Goal: Transaction & Acquisition: Purchase product/service

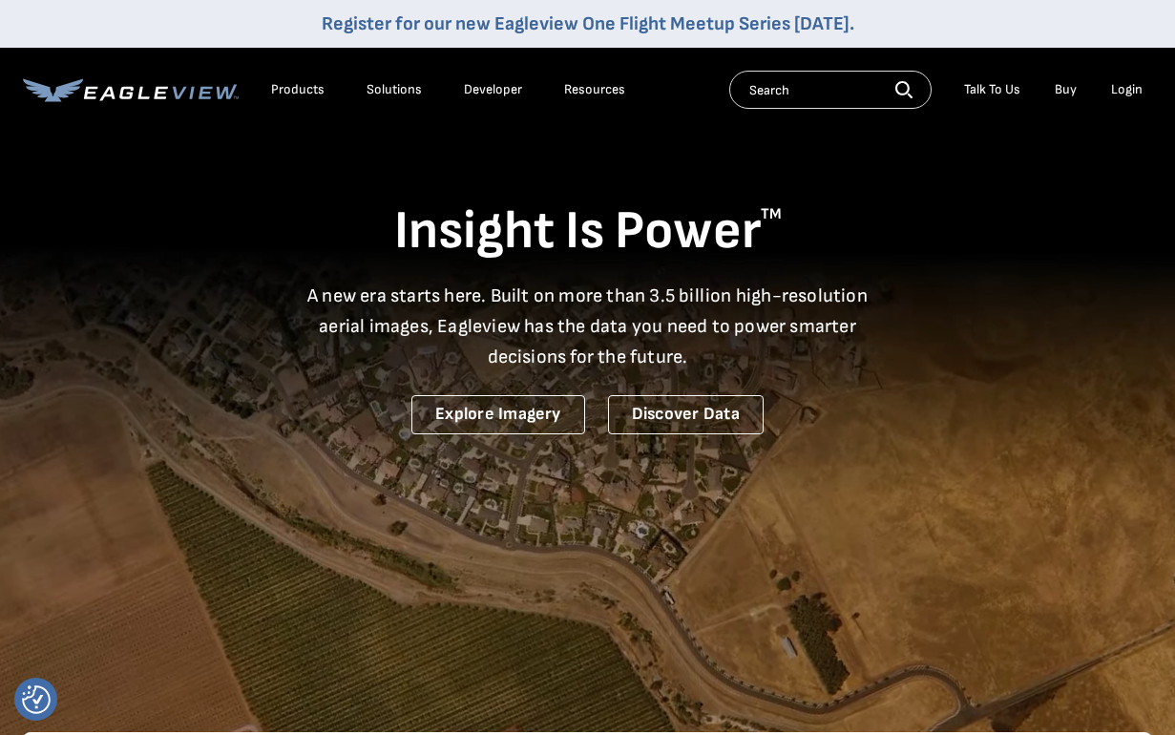
click at [1112, 98] on li "Login" at bounding box center [1127, 89] width 51 height 29
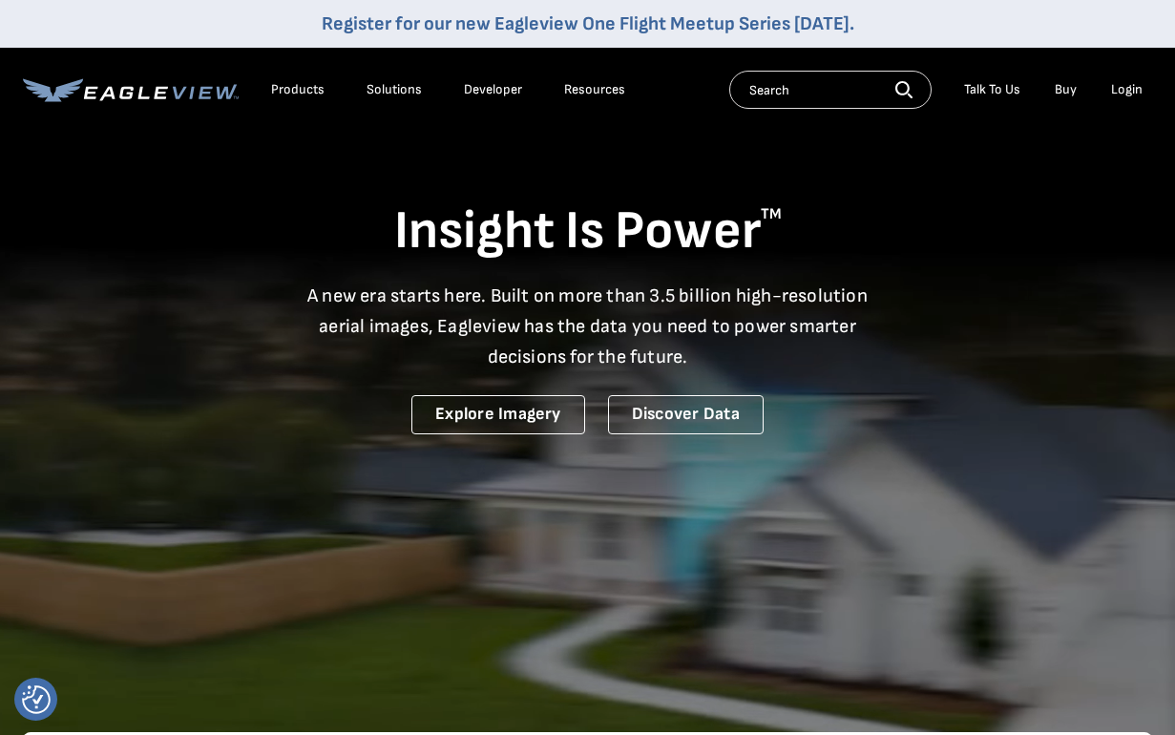
click at [1122, 97] on div "Login" at bounding box center [1127, 89] width 32 height 17
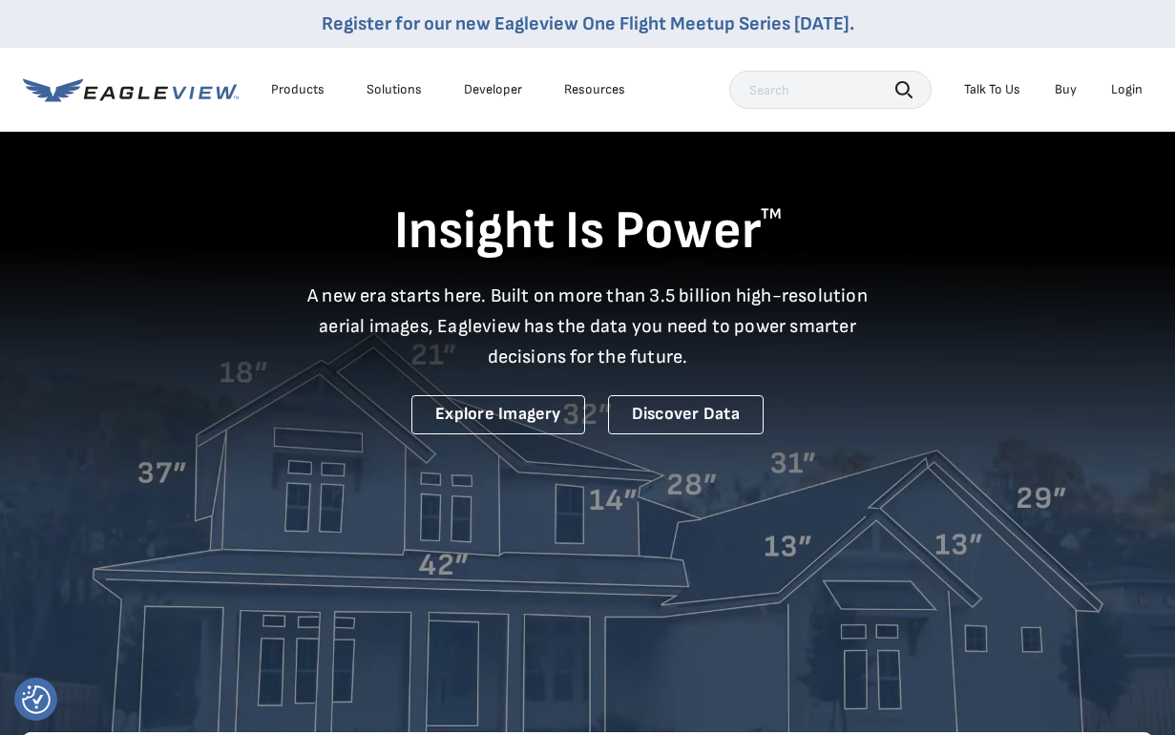
click at [1127, 87] on div "Login" at bounding box center [1127, 89] width 32 height 17
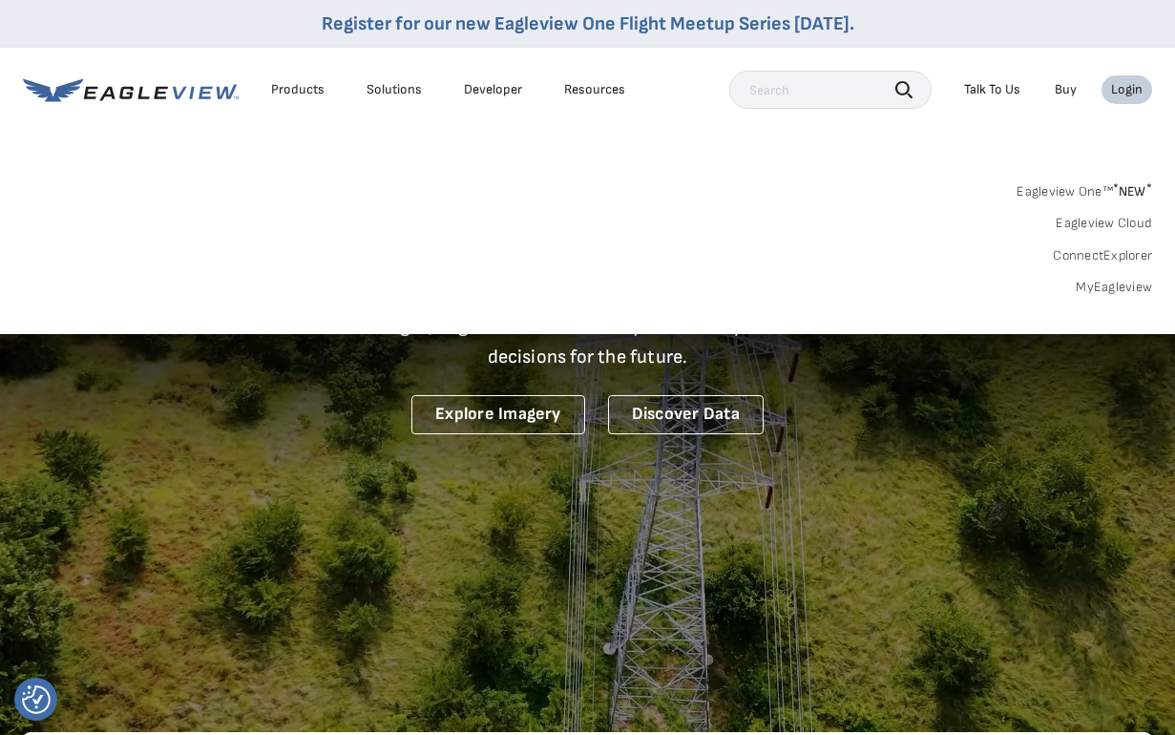
click at [1107, 281] on link "MyEagleview" at bounding box center [1114, 287] width 76 height 17
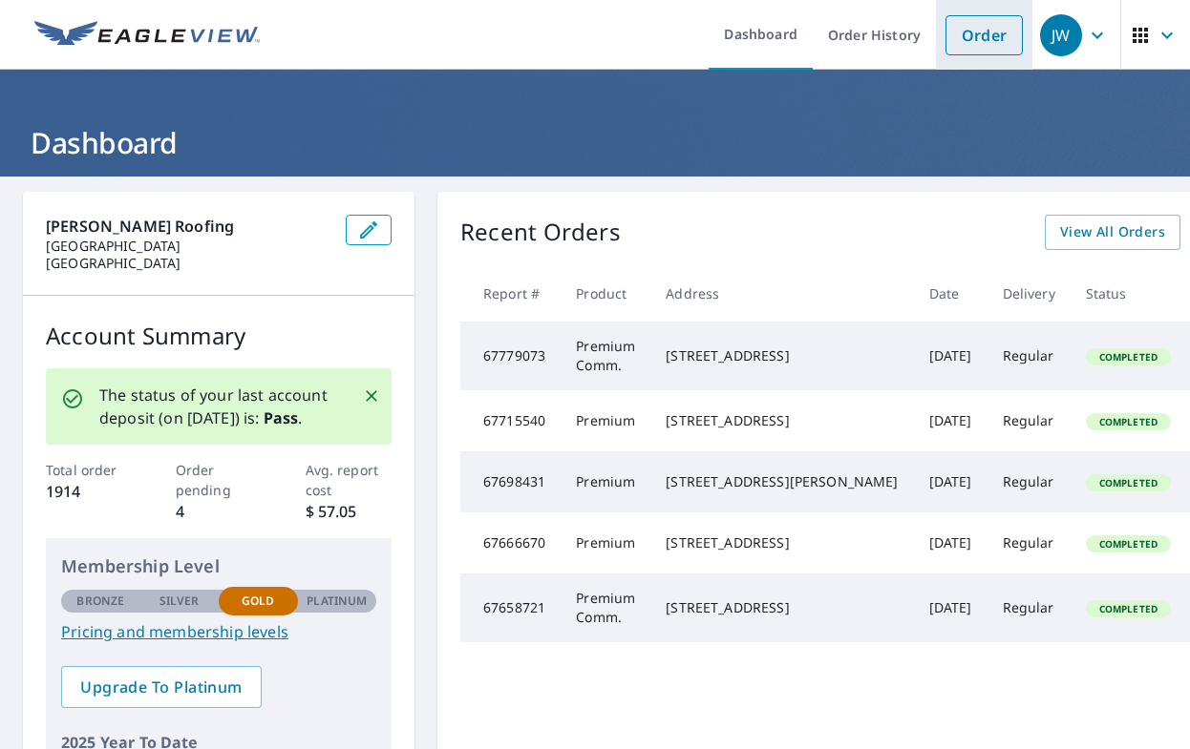
click at [983, 34] on link "Order" at bounding box center [983, 35] width 77 height 40
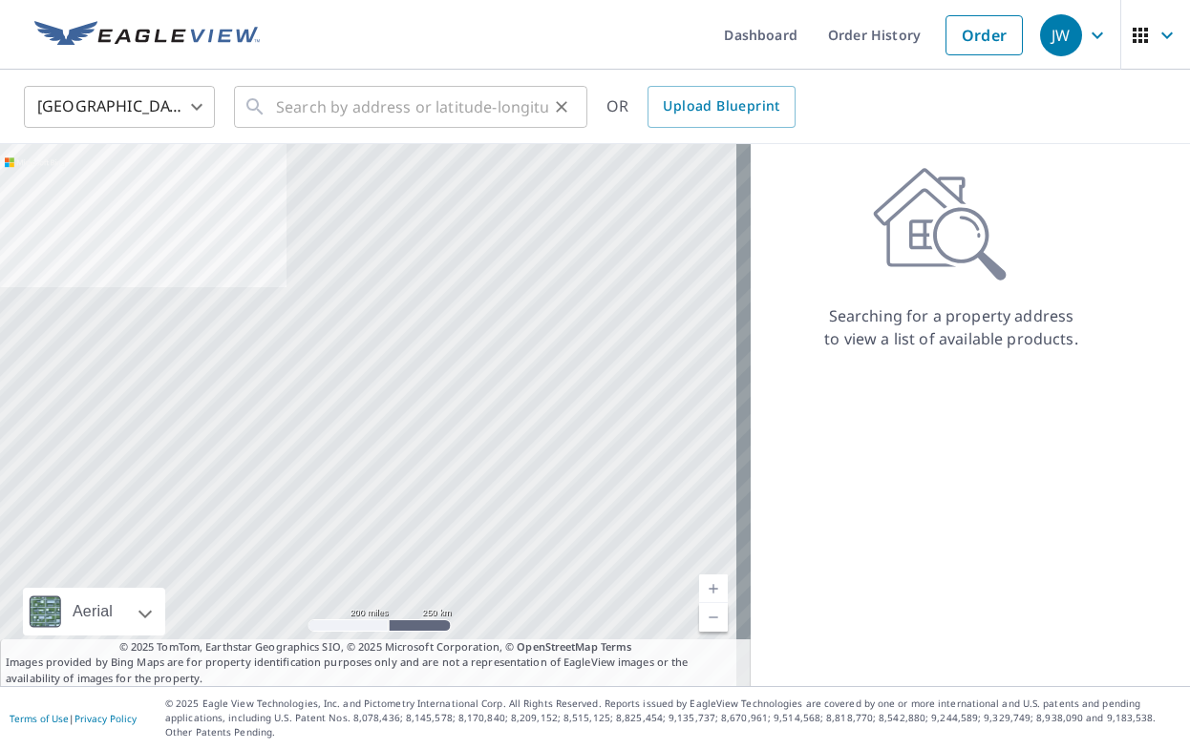
drag, startPoint x: 267, startPoint y: 97, endPoint x: 325, endPoint y: 103, distance: 57.6
click at [267, 97] on div "​" at bounding box center [410, 107] width 353 height 42
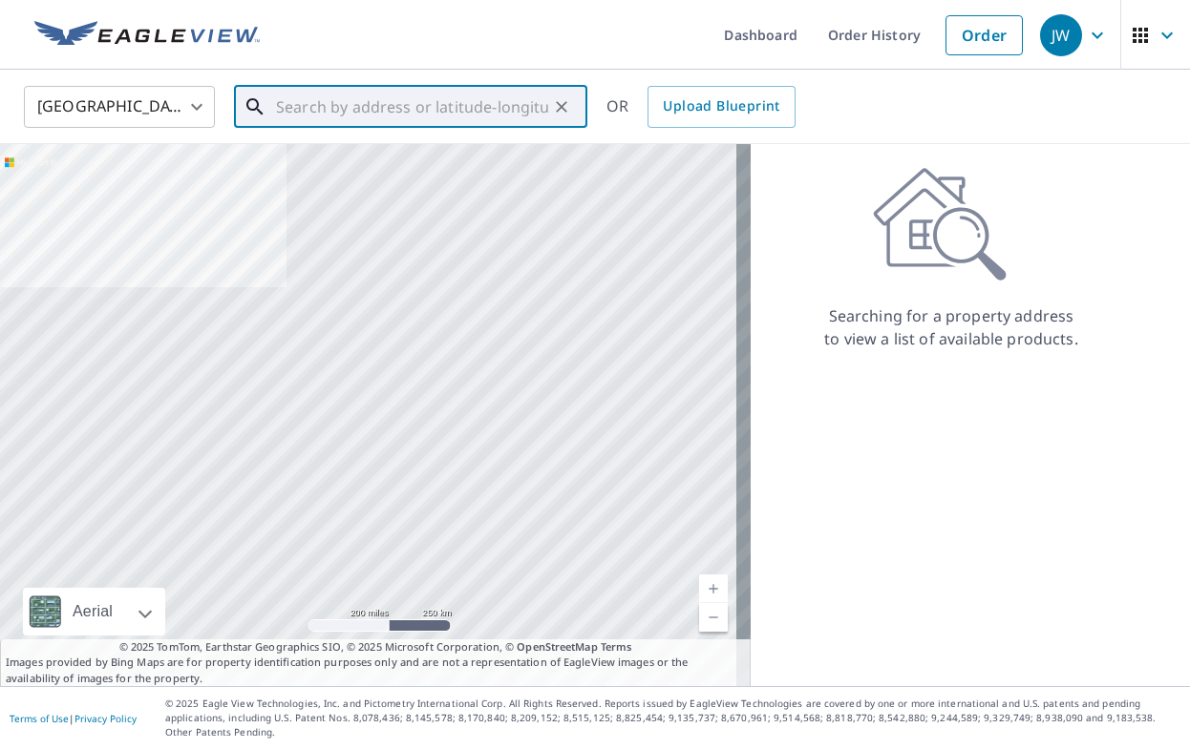
paste input "4123 Parkside Drive"
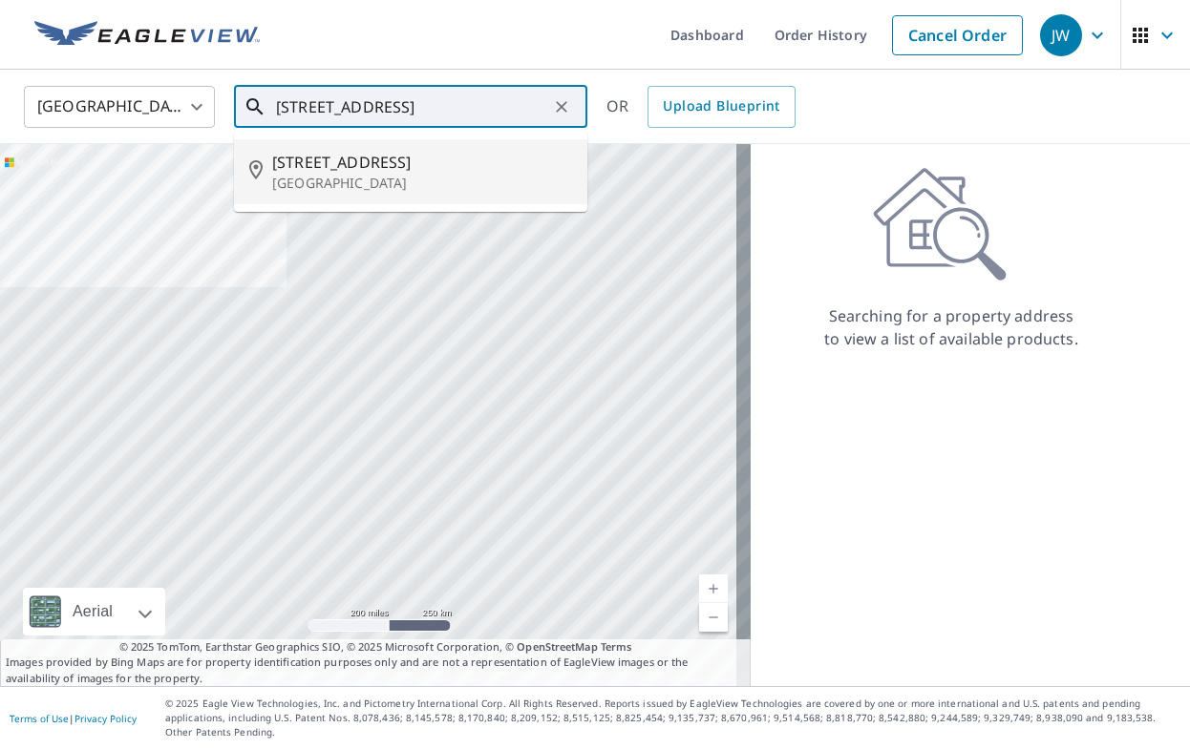
click at [378, 159] on span "4123 Parkside Dr" at bounding box center [422, 162] width 300 height 23
type input "4123 Parkside Dr Jupiter, FL 33458"
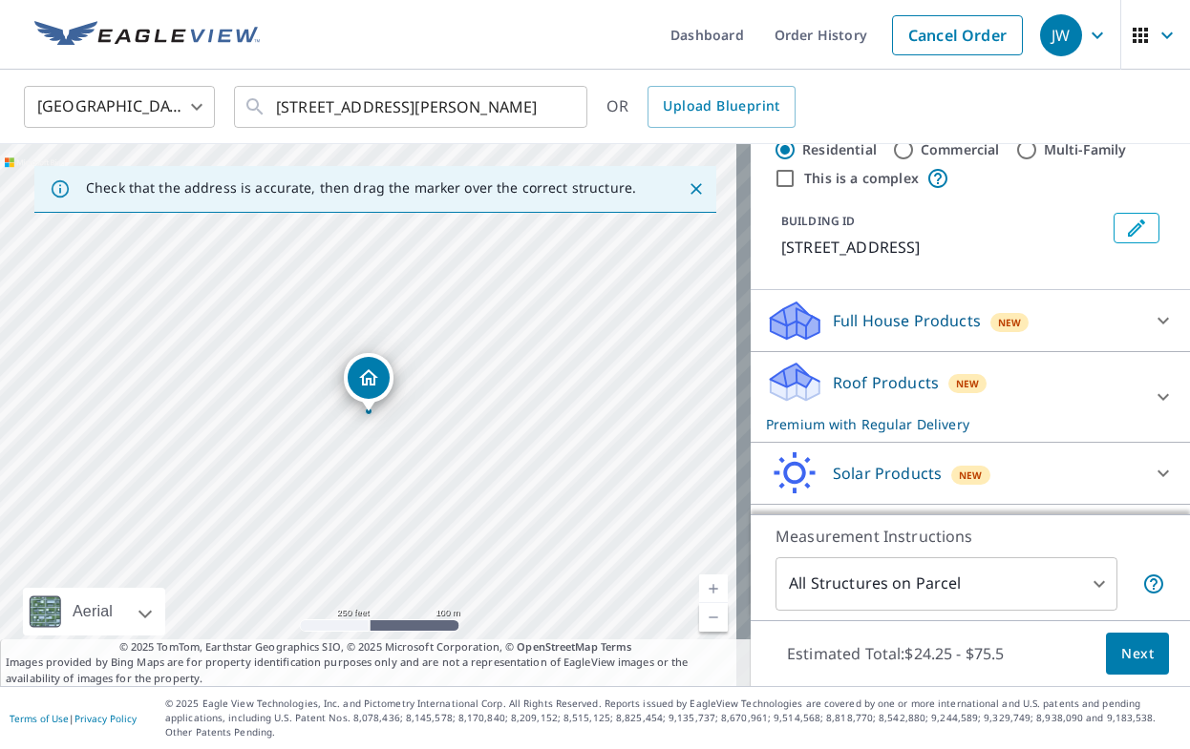
scroll to position [95, 0]
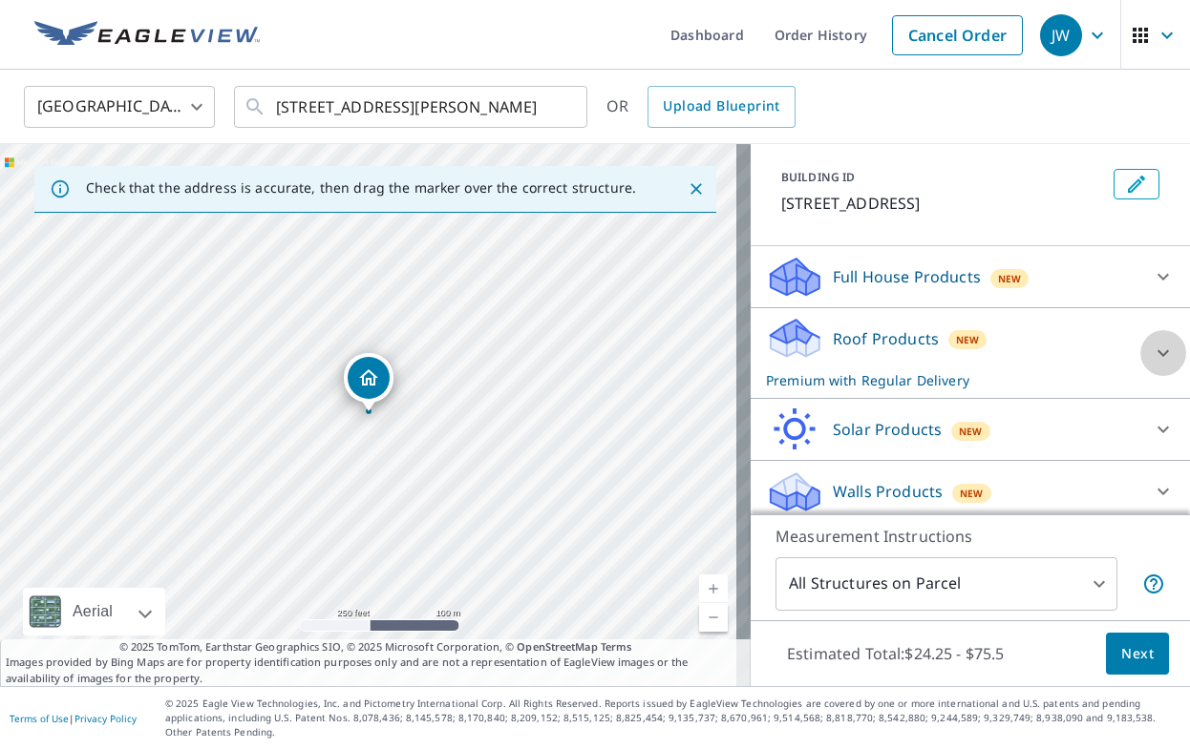
click at [1151, 357] on icon at bounding box center [1162, 353] width 23 height 23
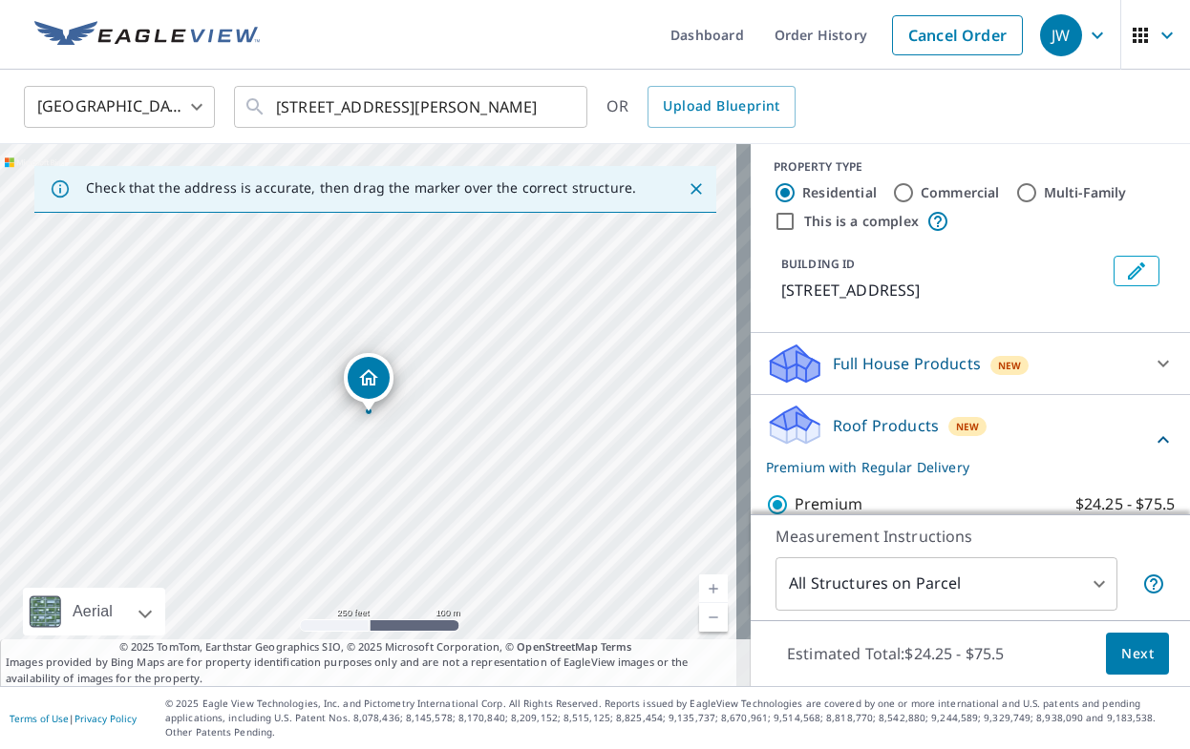
scroll to position [0, 0]
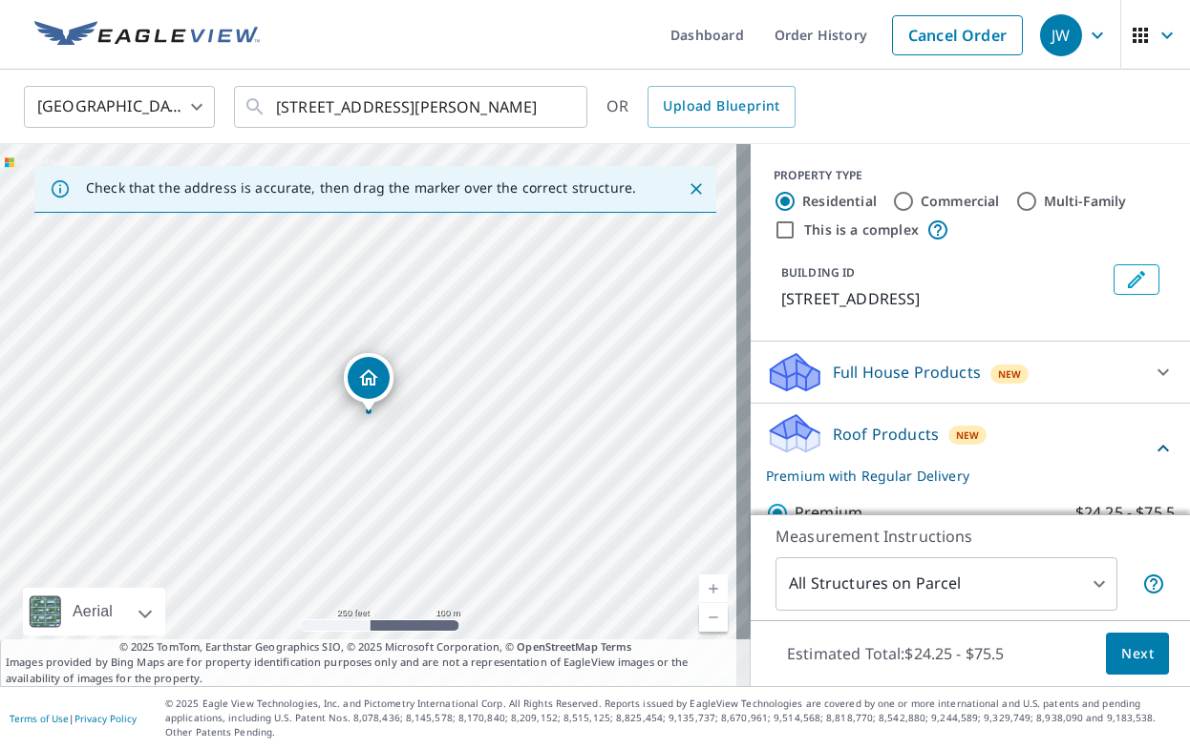
click at [1124, 651] on span "Next" at bounding box center [1137, 655] width 32 height 24
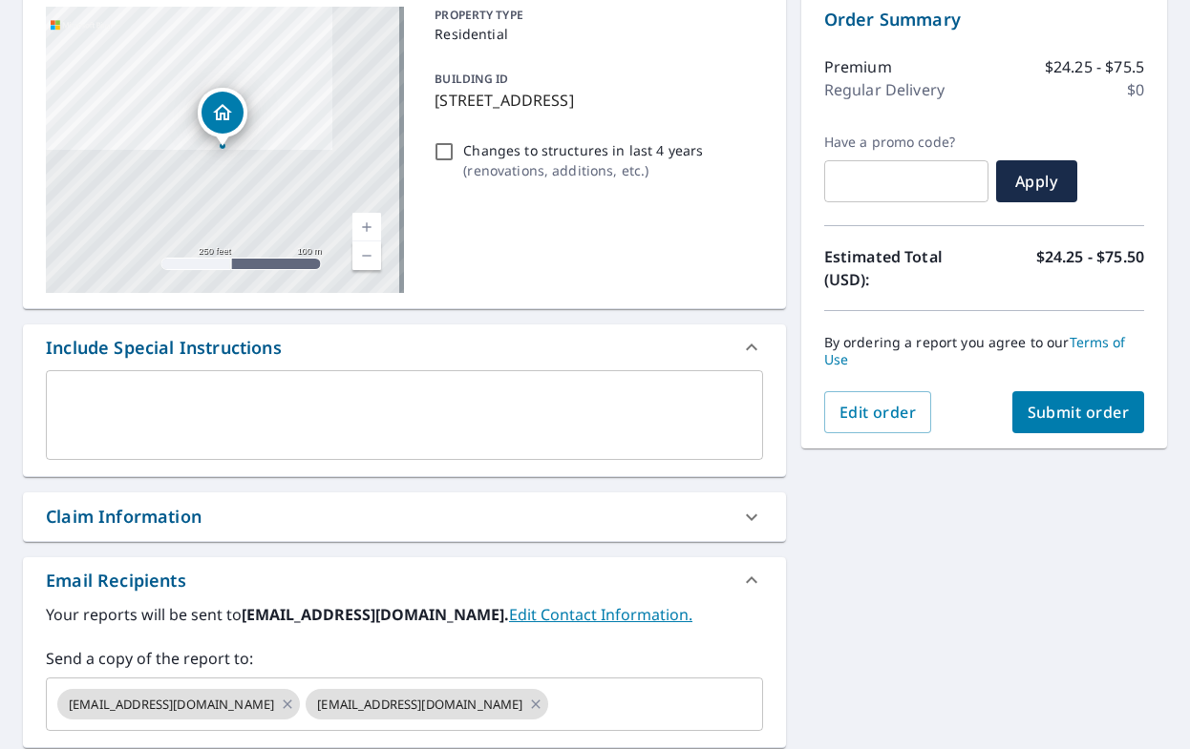
scroll to position [95, 0]
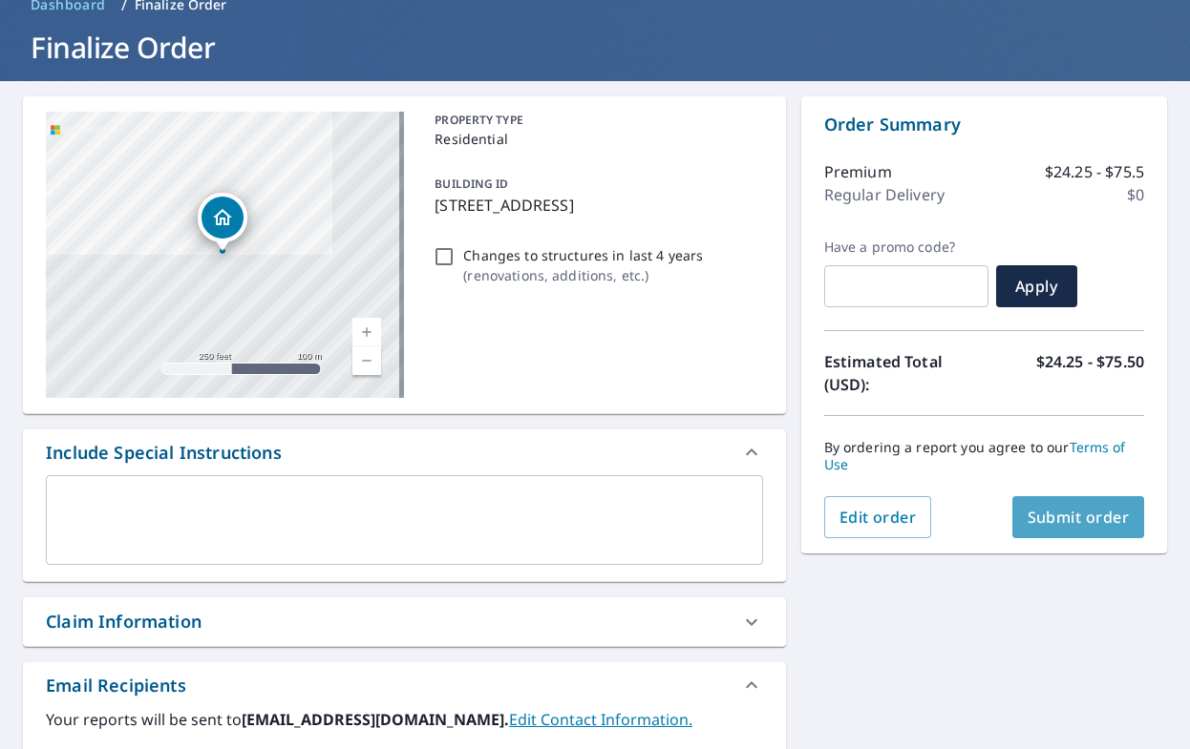
click at [1059, 516] on span "Submit order" at bounding box center [1078, 517] width 102 height 21
checkbox input "true"
